Goal: Task Accomplishment & Management: Manage account settings

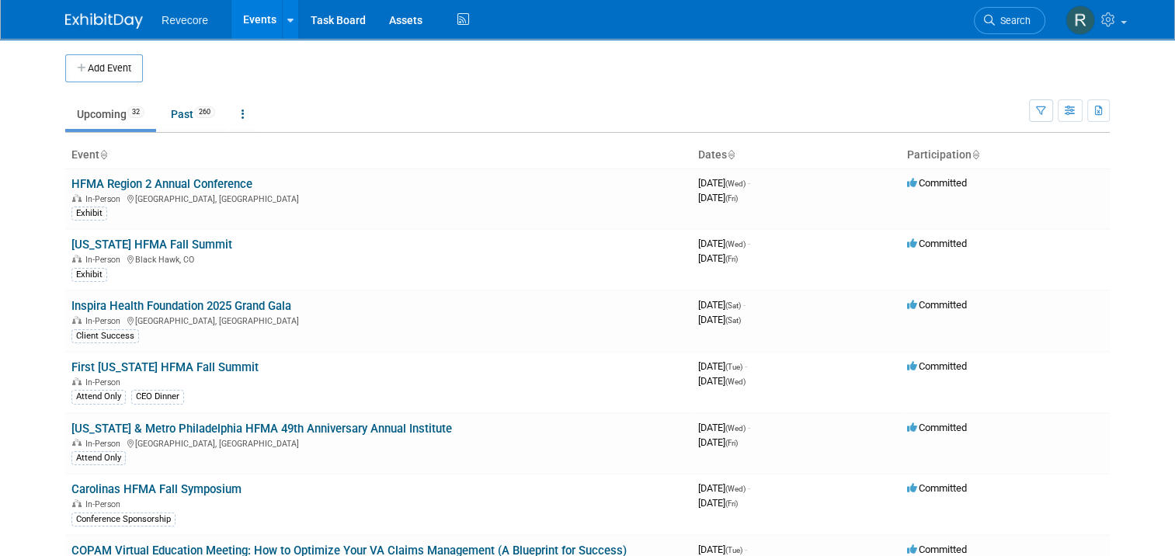
click at [1119, 39] on div "Revecore Events Add Event Bulk Upload Events Shareable Event Boards Recently Vi…" at bounding box center [587, 20] width 1175 height 40
click at [1124, 33] on link at bounding box center [1095, 19] width 76 height 39
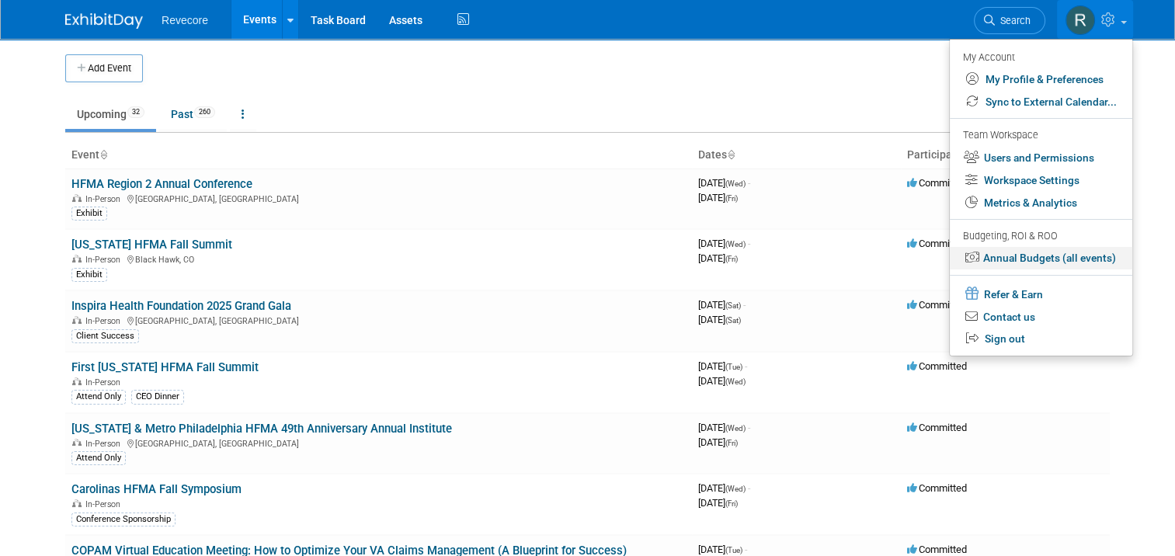
click at [1042, 252] on link "Annual Budgets (all events)" at bounding box center [1040, 258] width 182 height 23
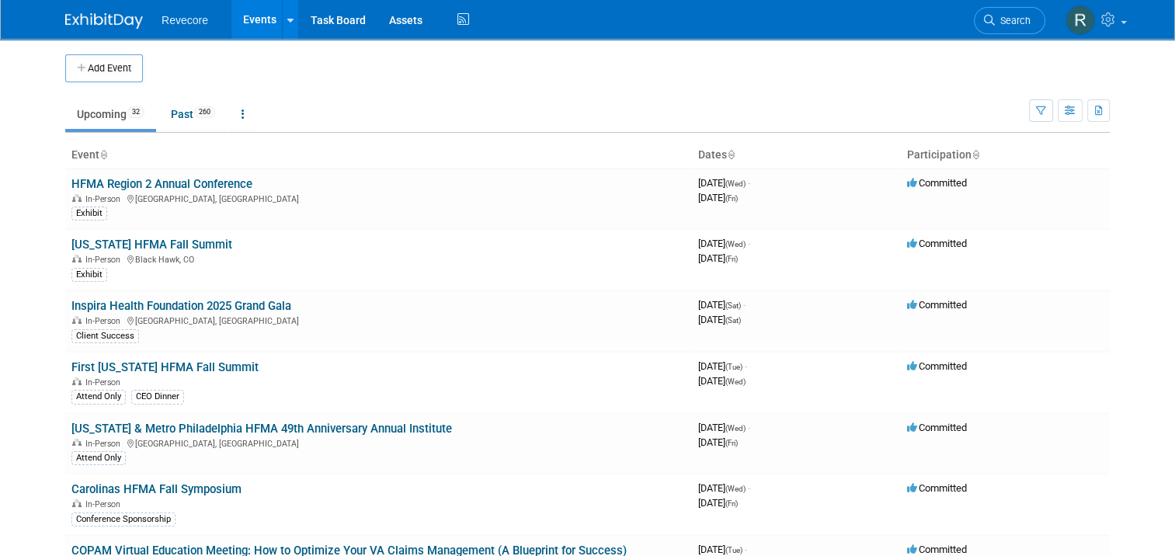
click at [873, 46] on div "Add Event" at bounding box center [587, 60] width 1044 height 43
